Goal: Task Accomplishment & Management: Manage account settings

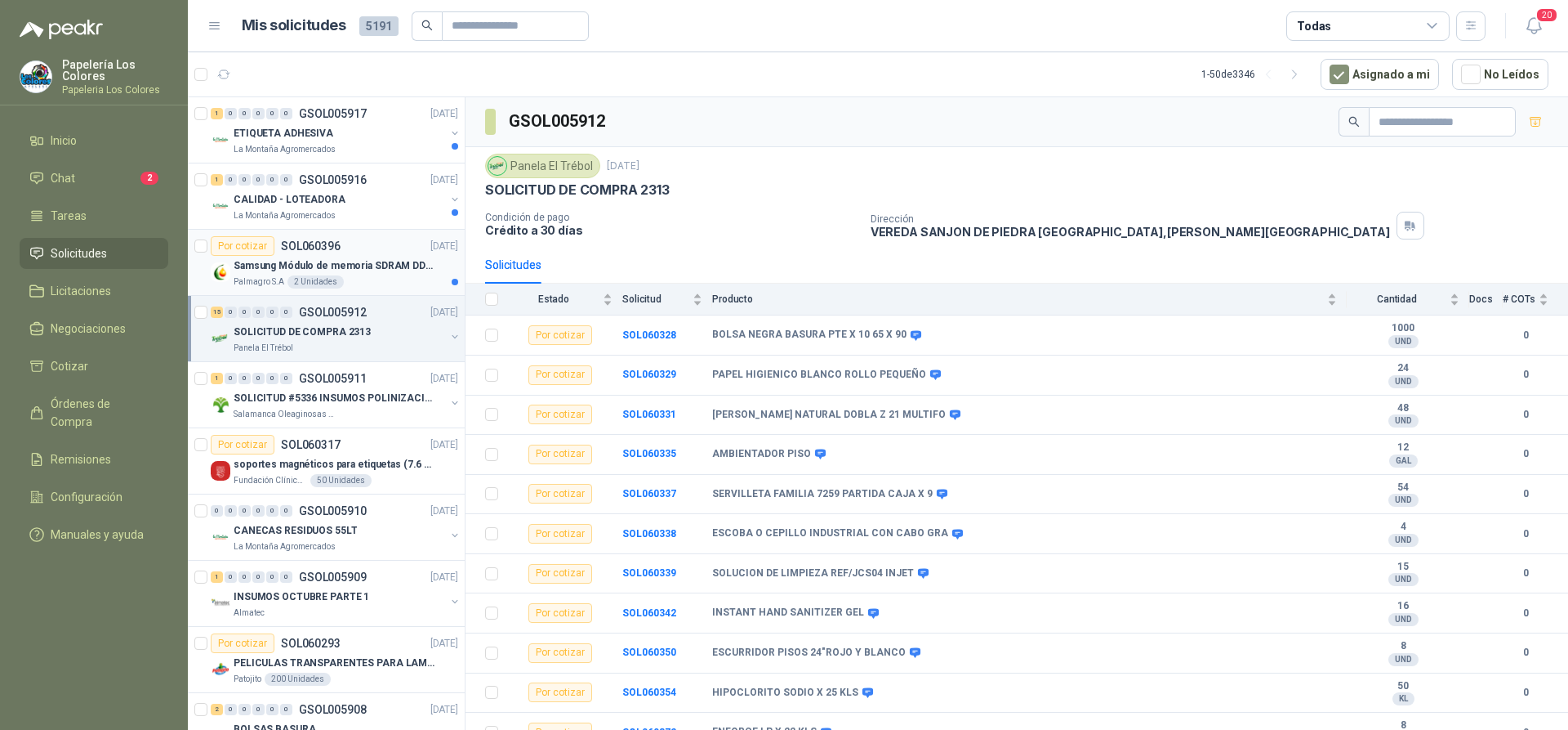
click at [364, 234] on article "Por cotizar SOL060396 06/10/25 Samsung Módulo de memoria SDRAM DDR4 M393A2G40DB…" at bounding box center [327, 263] width 277 height 66
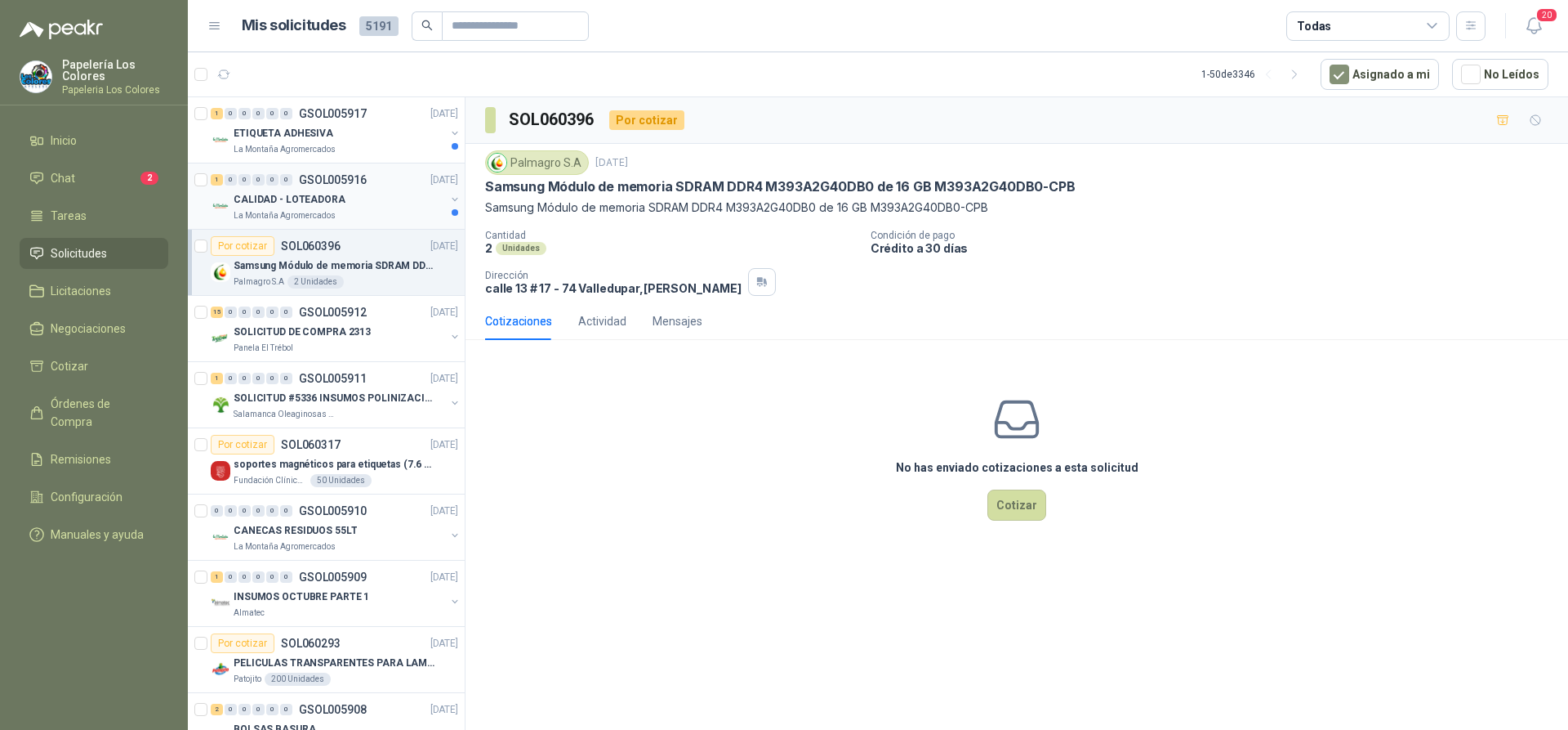
click at [377, 196] on div "CALIDAD - LOTEADORA" at bounding box center [339, 199] width 212 height 20
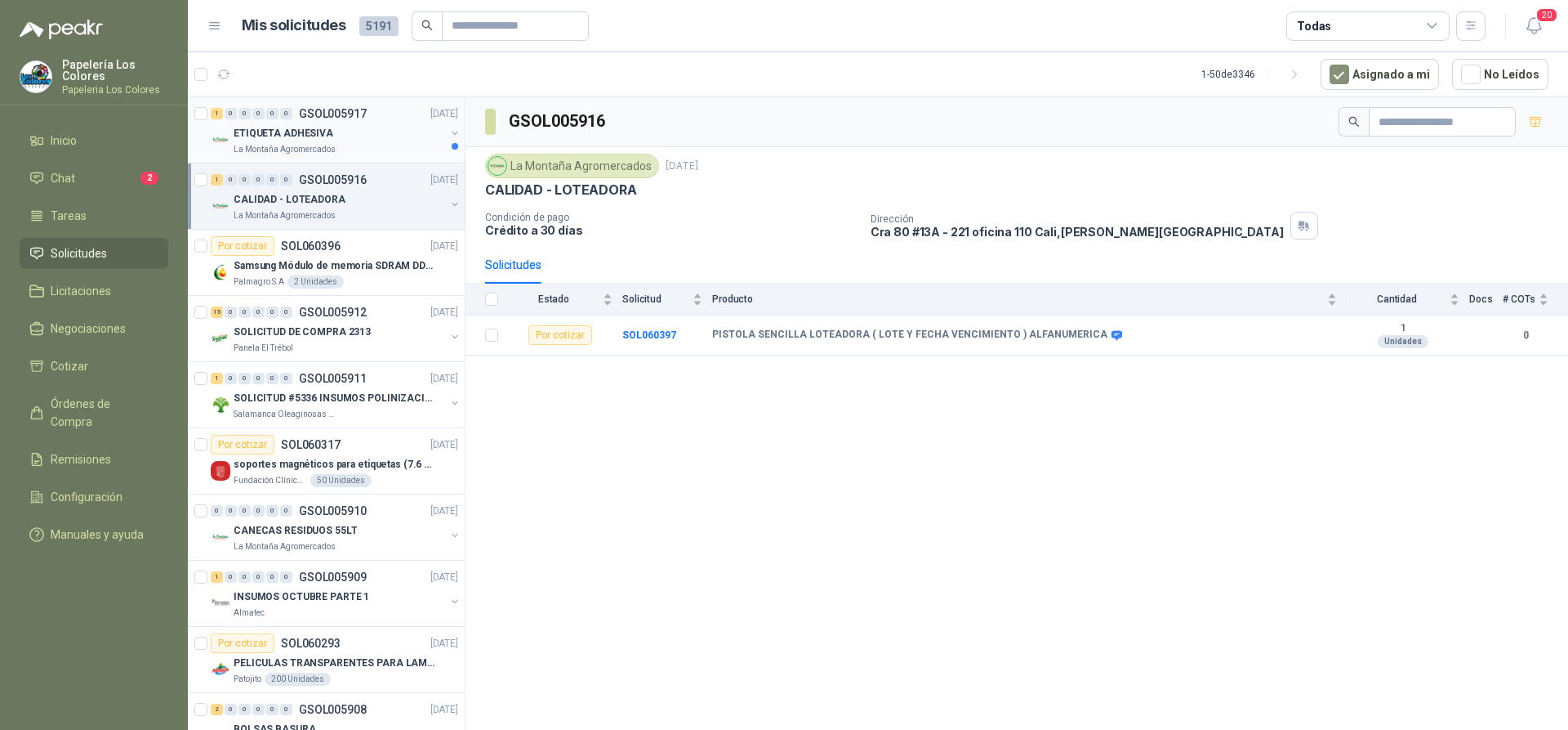
click at [386, 124] on div "ETIQUETA ADHESIVA" at bounding box center [339, 133] width 212 height 20
